Goal: Find specific page/section: Find specific page/section

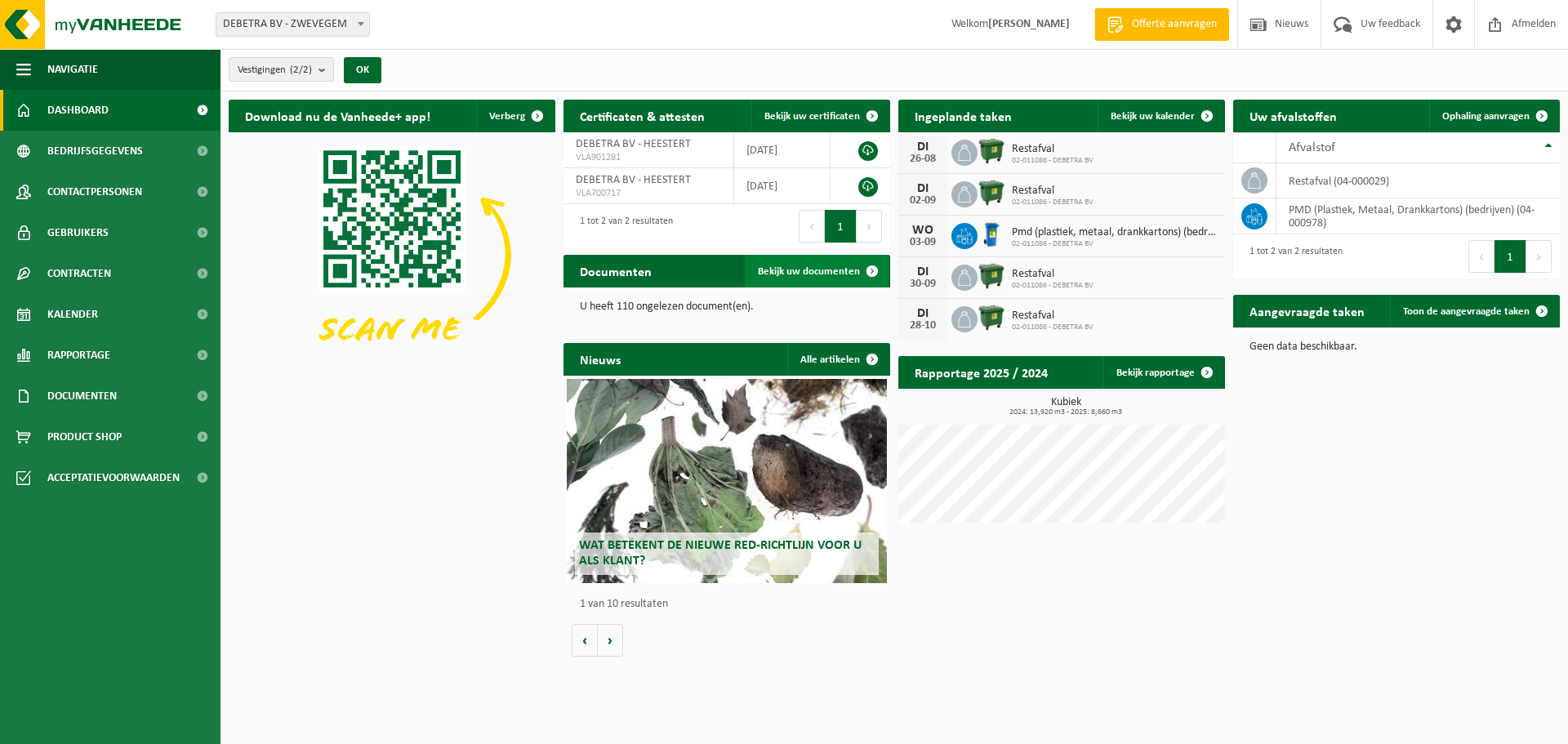
click at [868, 268] on span at bounding box center [872, 271] width 33 height 33
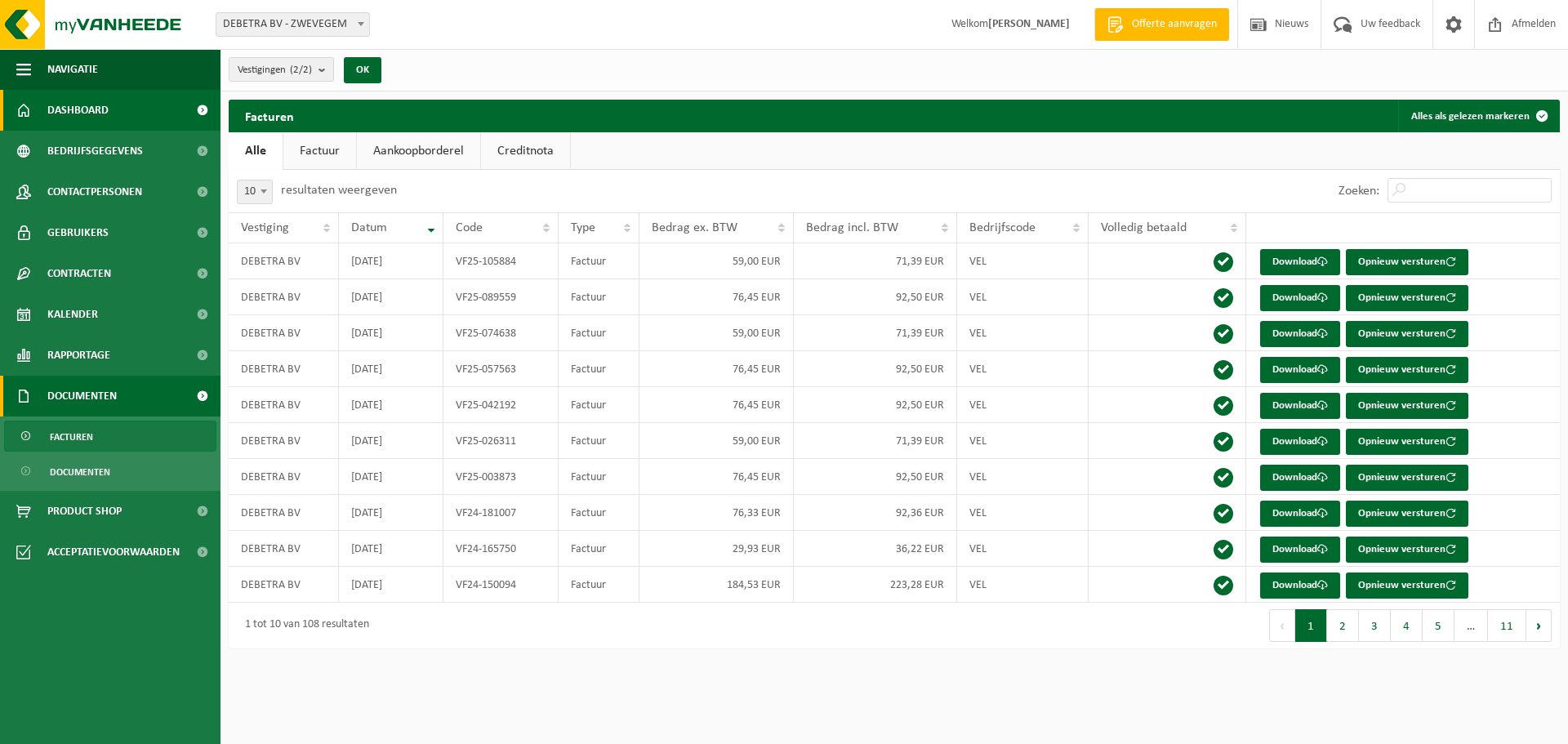
click at [83, 111] on span "Dashboard" at bounding box center [78, 110] width 61 height 41
